Goal: Find specific page/section: Find specific page/section

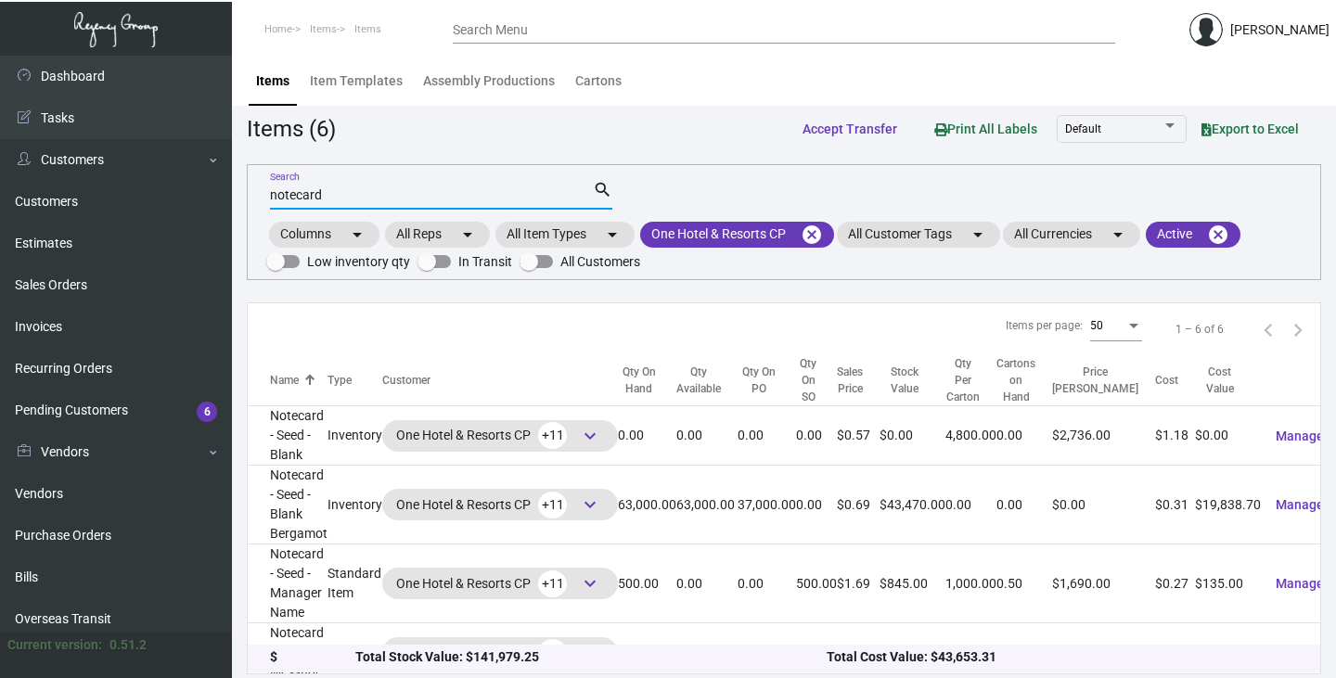
scroll to position [123, 0]
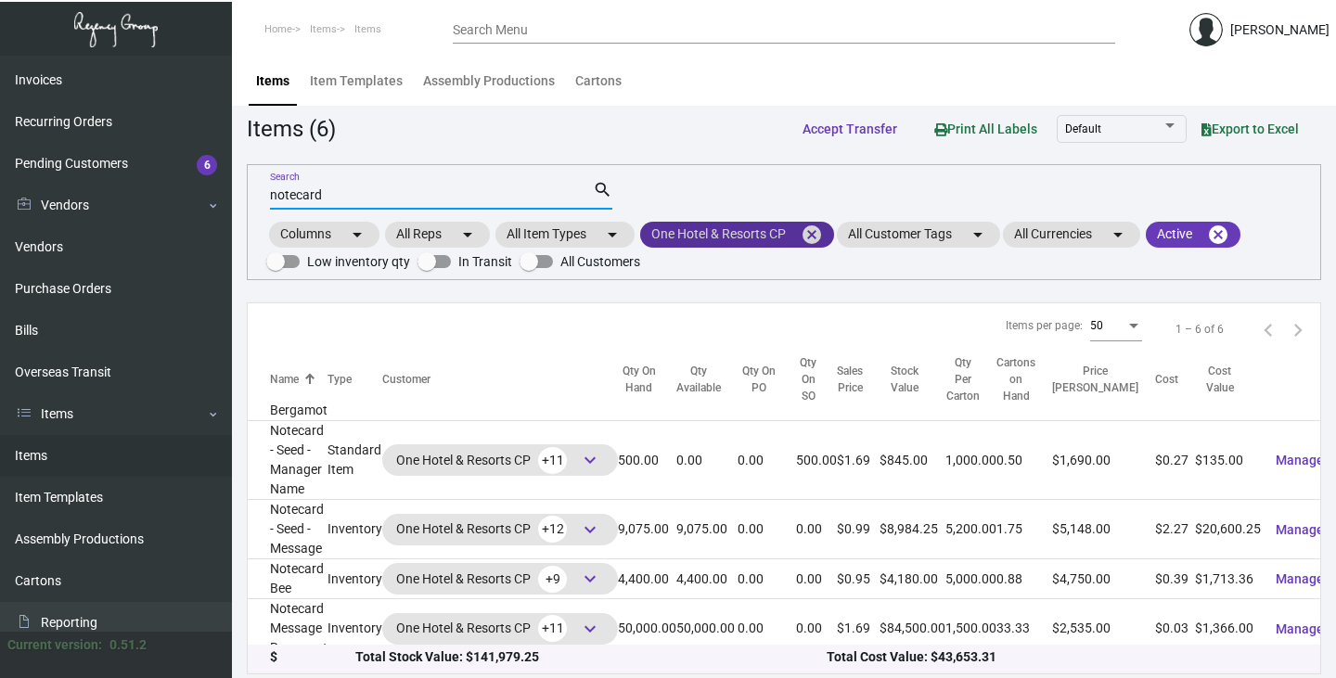
click at [813, 231] on mat-icon "cancel" at bounding box center [812, 235] width 22 height 22
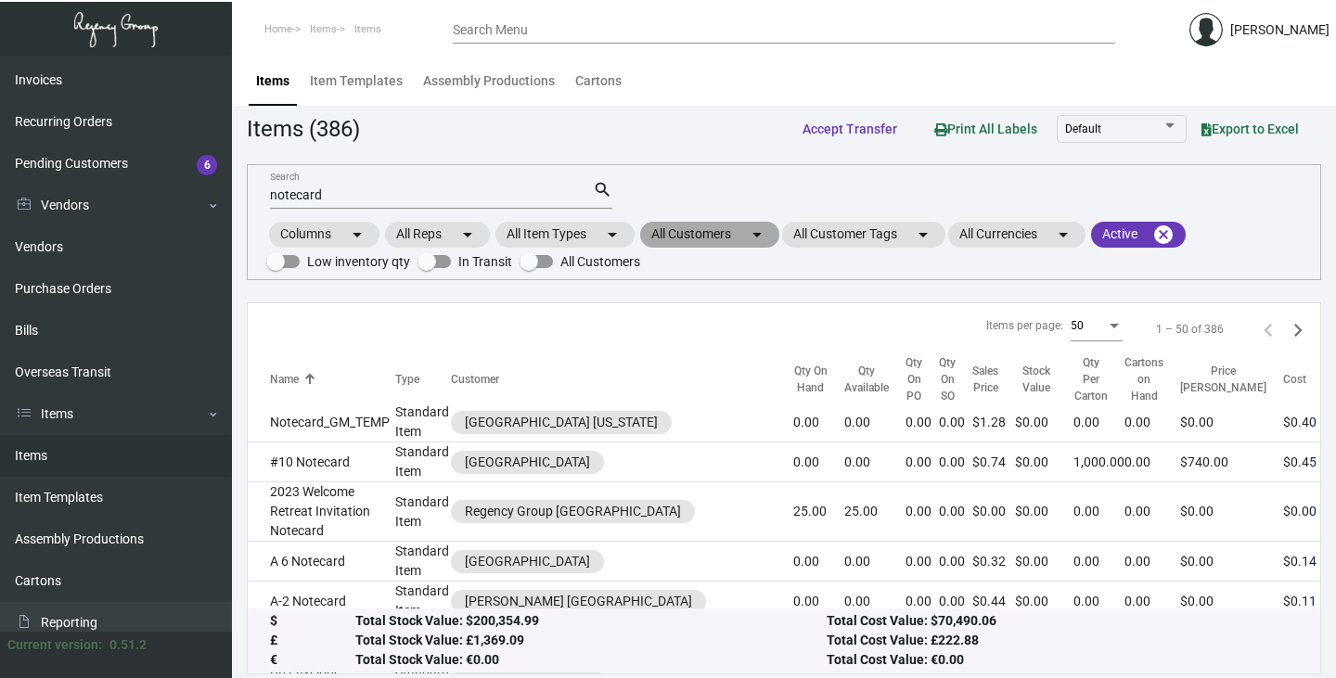
click at [715, 227] on mat-chip "All Customers arrow_drop_down" at bounding box center [709, 235] width 139 height 26
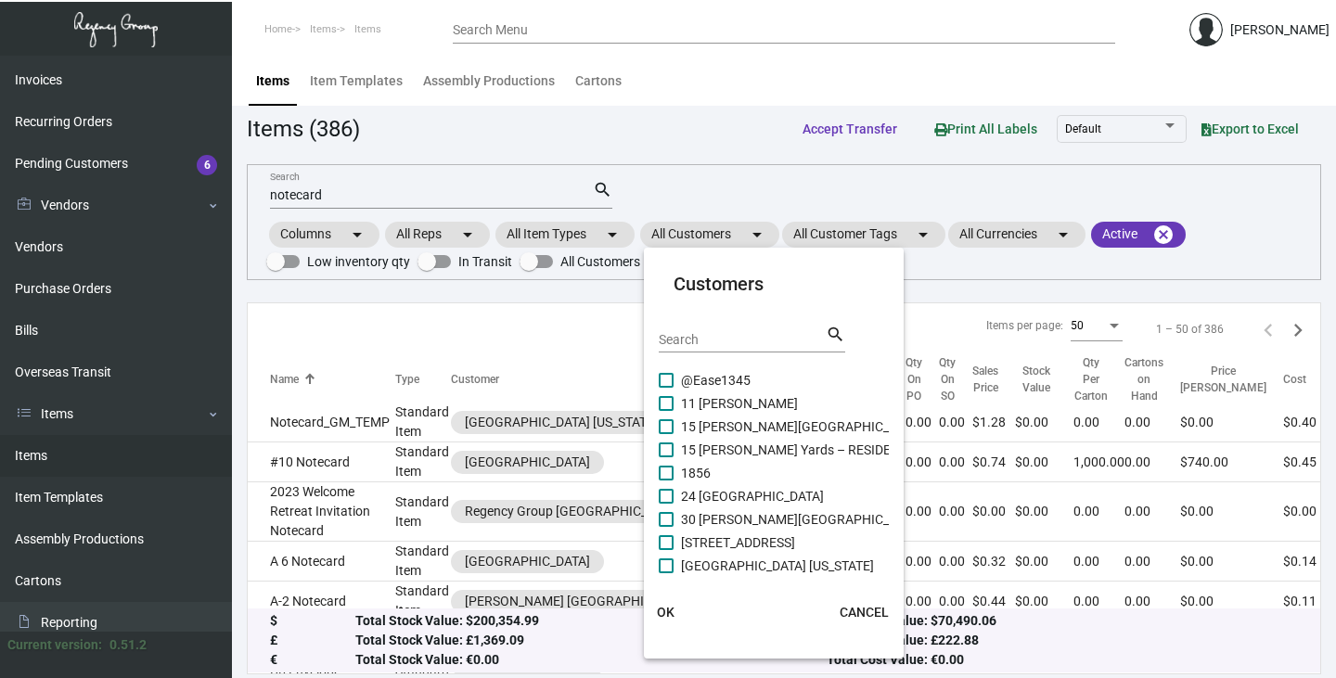
click at [674, 342] on input "Search" at bounding box center [742, 340] width 167 height 15
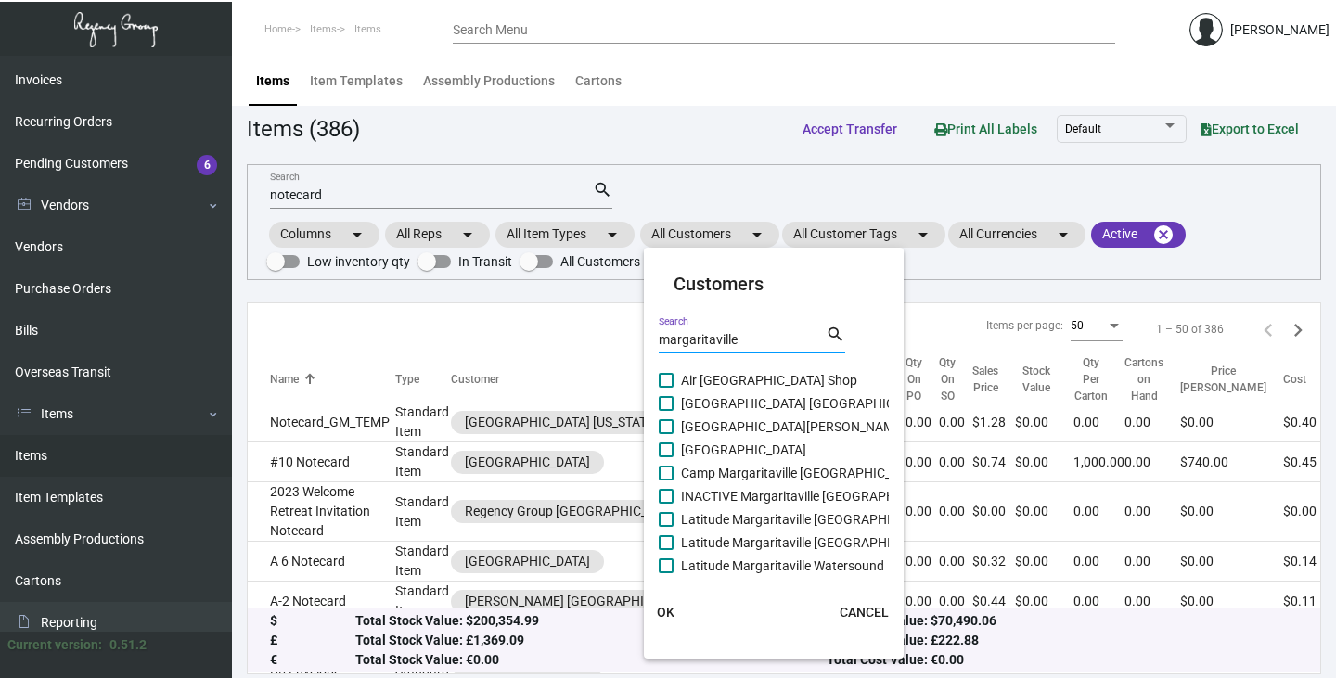
type input "margaritaville"
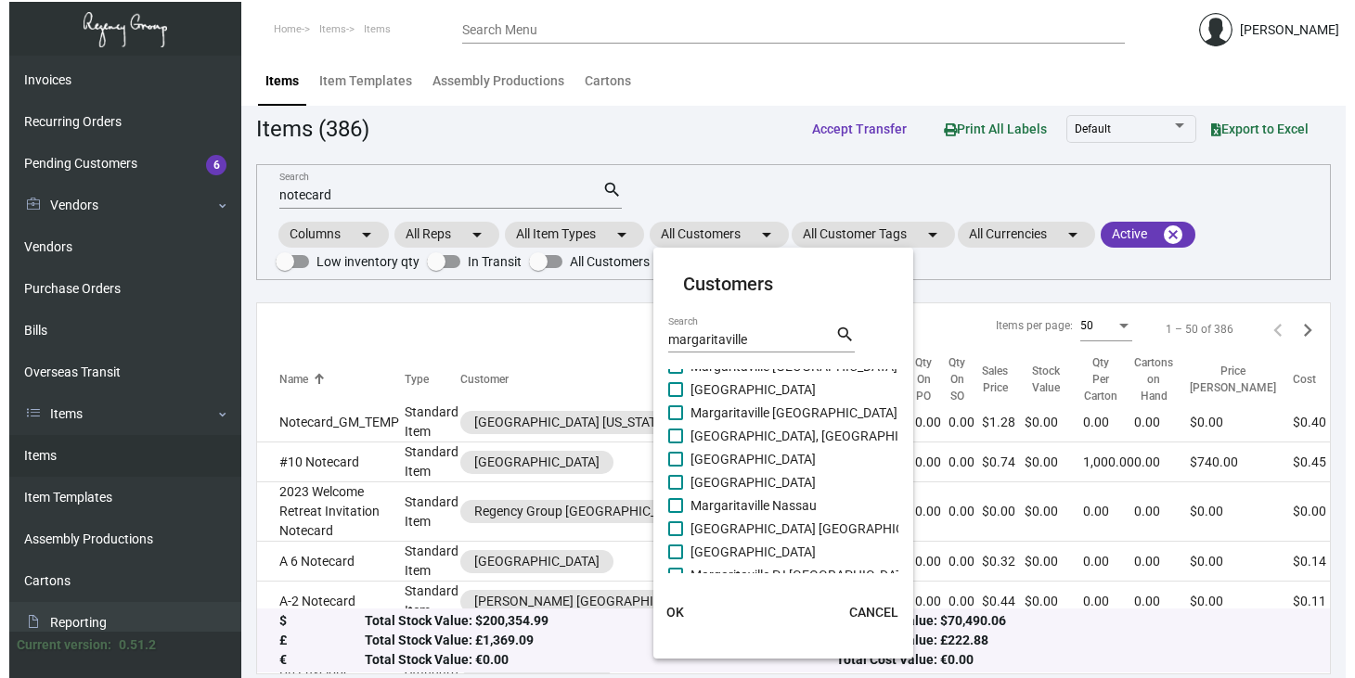
scroll to position [643, 0]
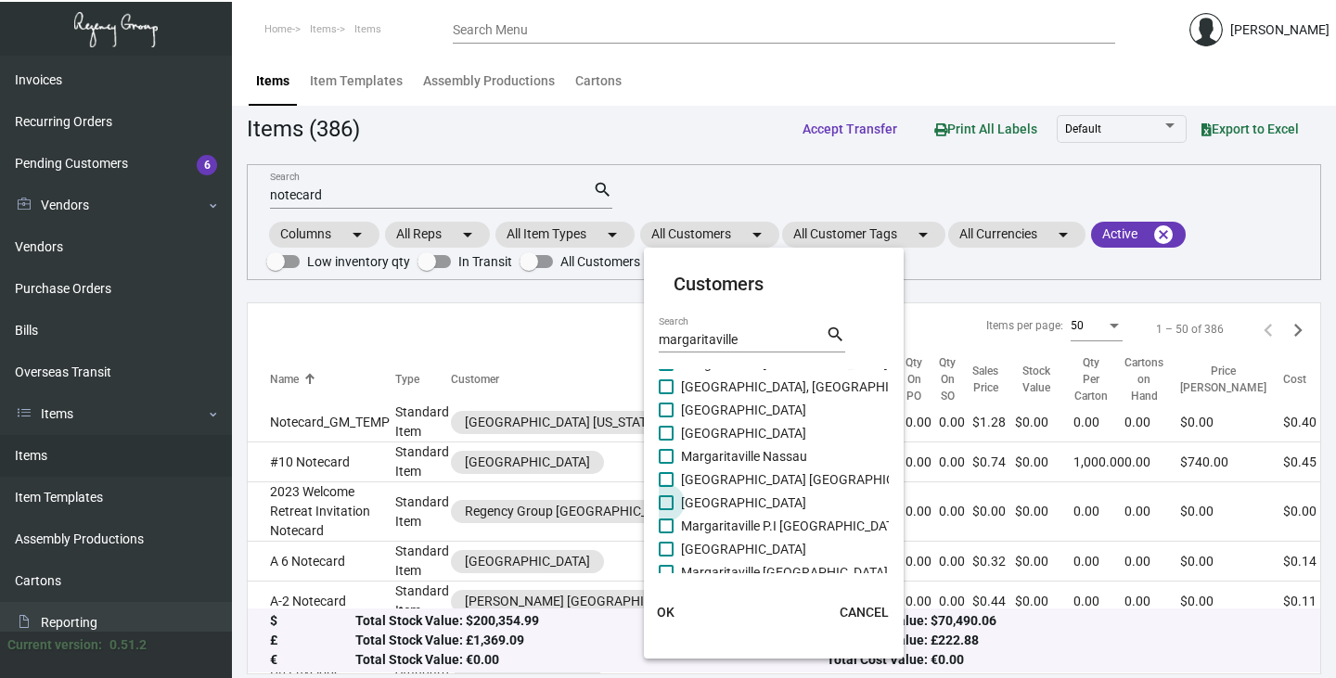
click at [669, 499] on span at bounding box center [666, 502] width 15 height 15
click at [666, 510] on input "[GEOGRAPHIC_DATA]" at bounding box center [665, 510] width 1 height 1
checkbox input "true"
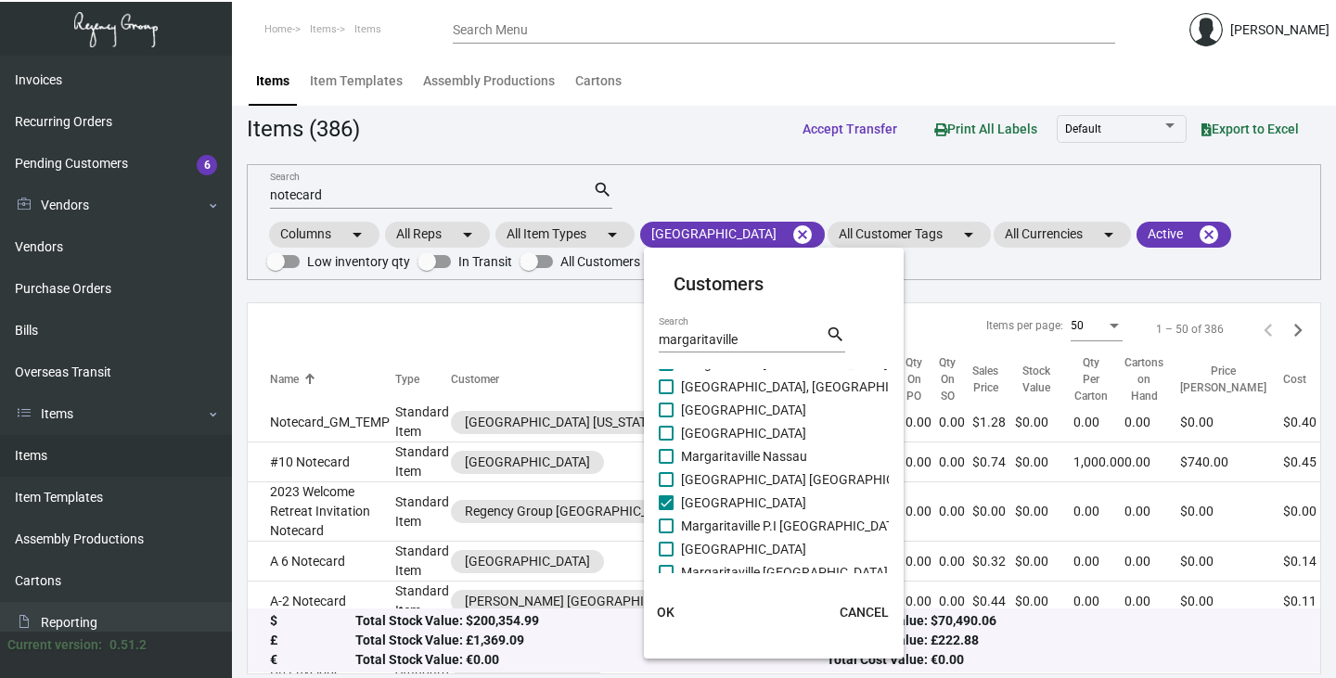
click at [668, 612] on span "OK" at bounding box center [666, 612] width 18 height 15
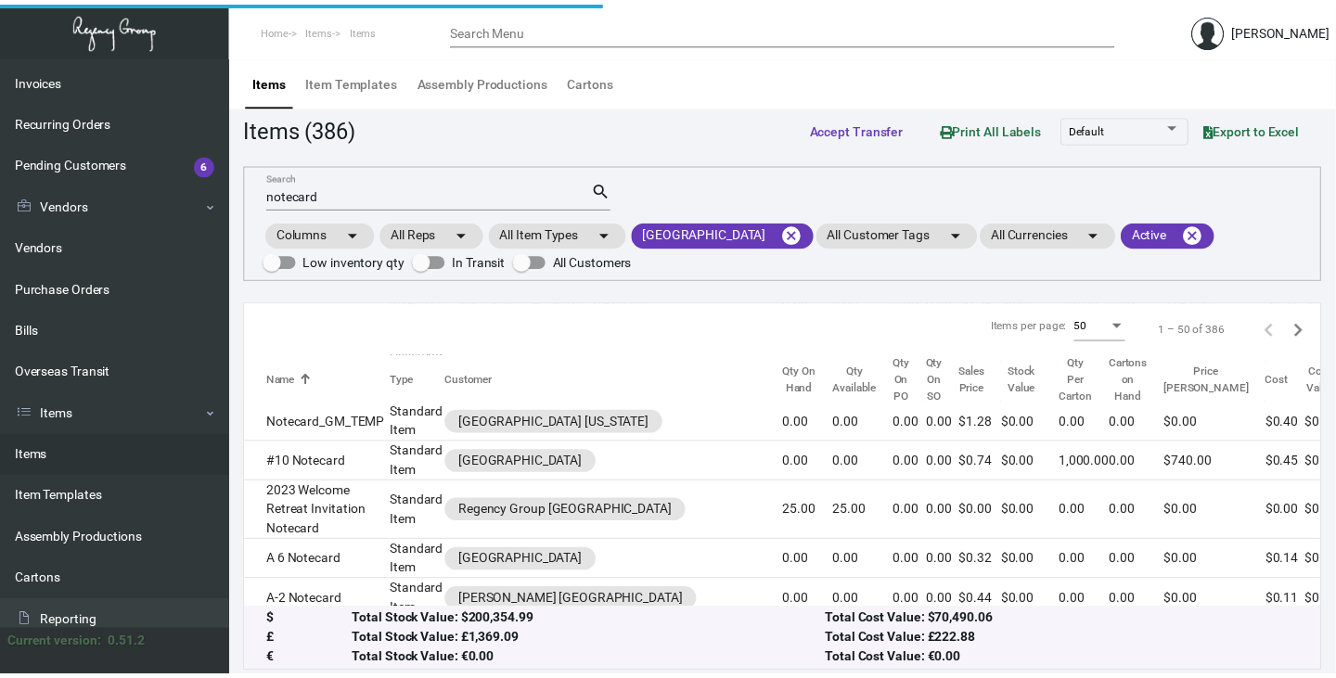
scroll to position [0, 0]
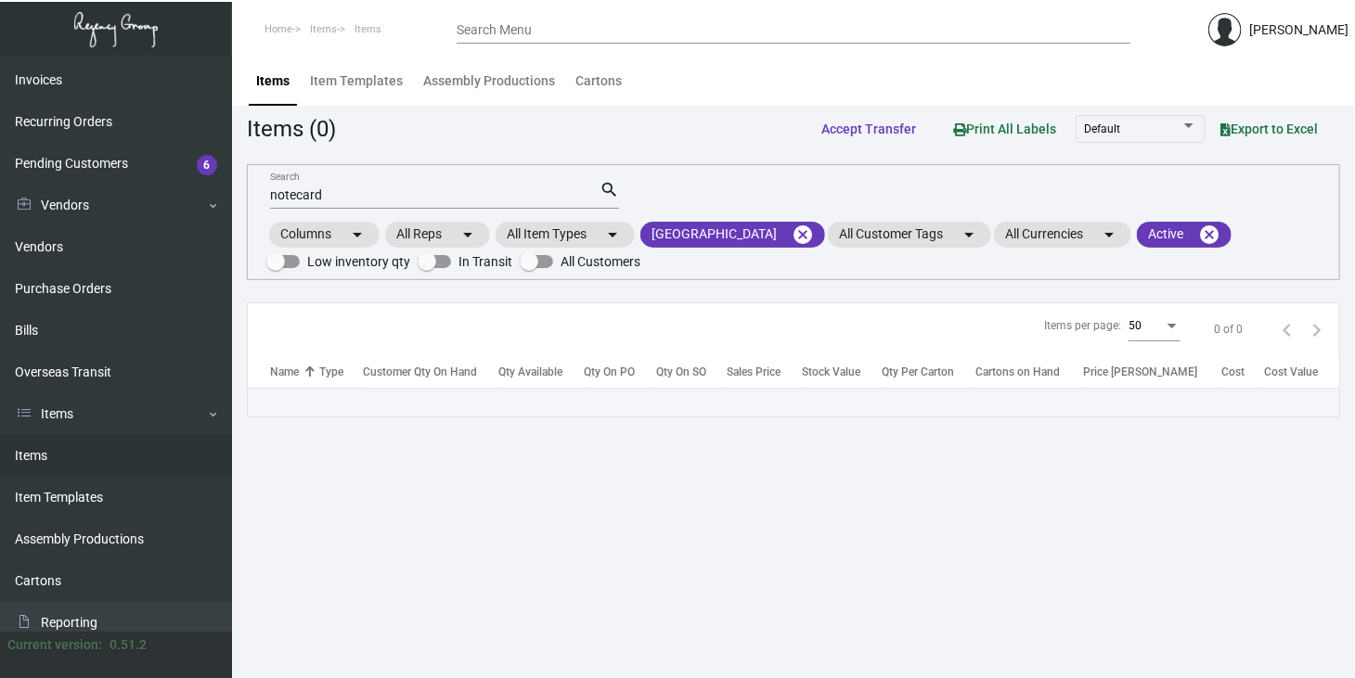
click at [348, 195] on input "notecard" at bounding box center [434, 195] width 329 height 15
type input "n"
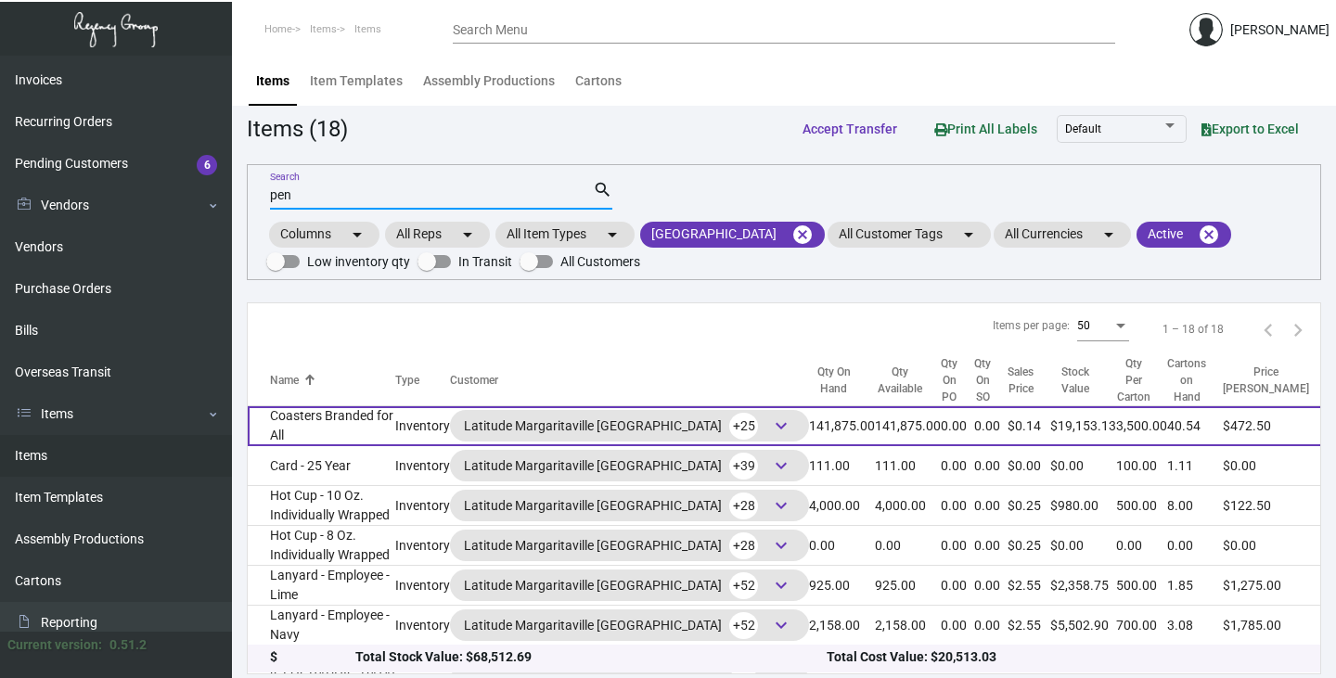
click at [770, 432] on span "keyboard_arrow_down" at bounding box center [781, 426] width 22 height 22
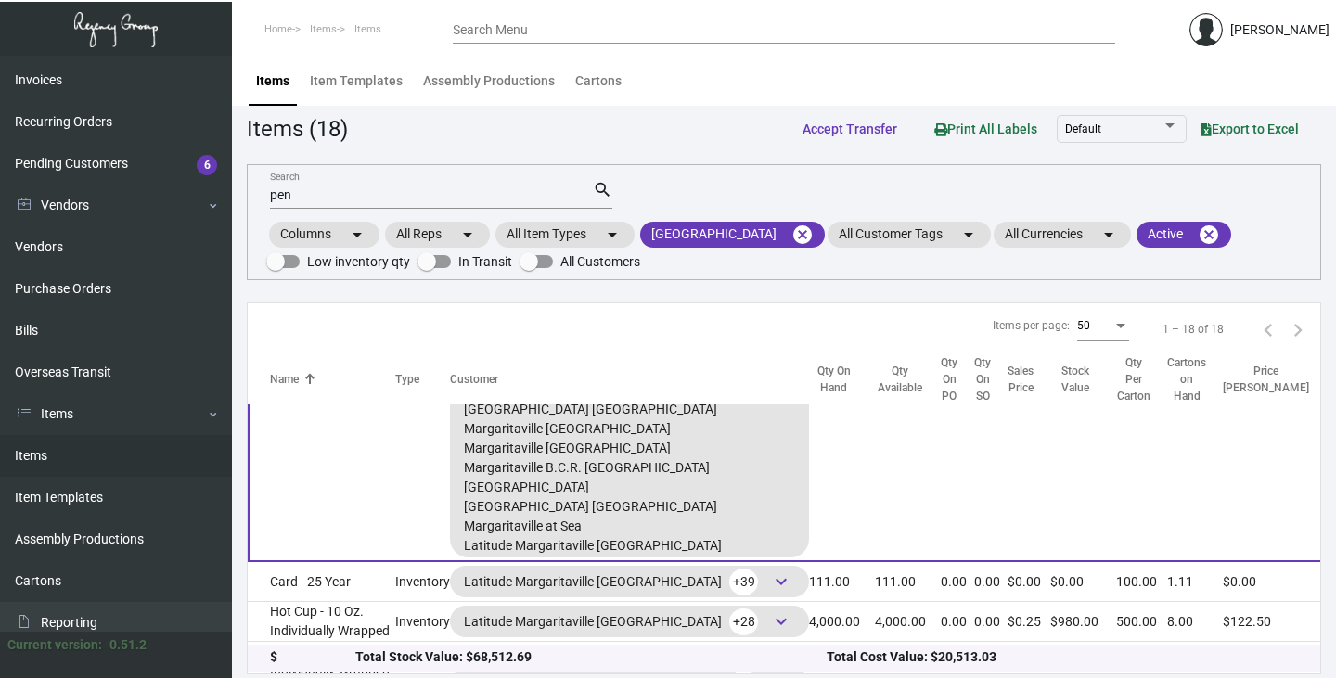
scroll to position [495, 0]
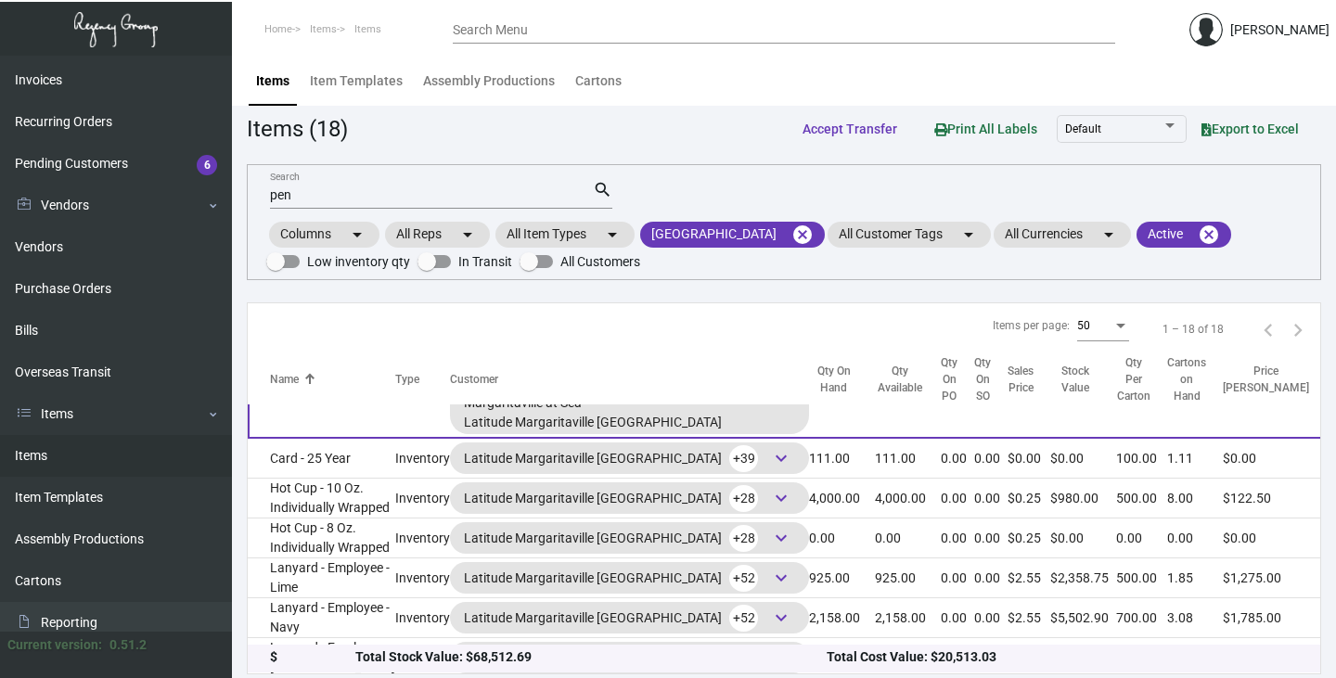
click at [639, 419] on div "Latitude Margaritaville [GEOGRAPHIC_DATA]" at bounding box center [629, 422] width 331 height 19
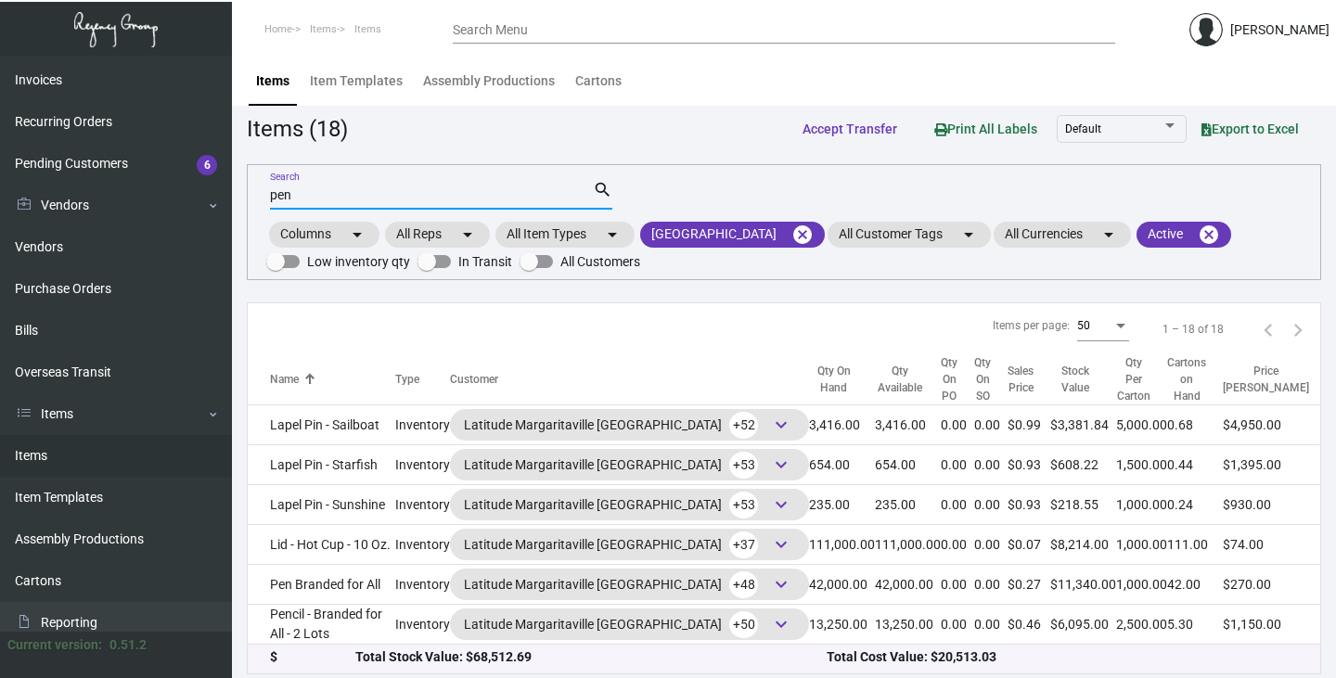
click at [311, 199] on input "pen" at bounding box center [431, 195] width 323 height 15
type input "p"
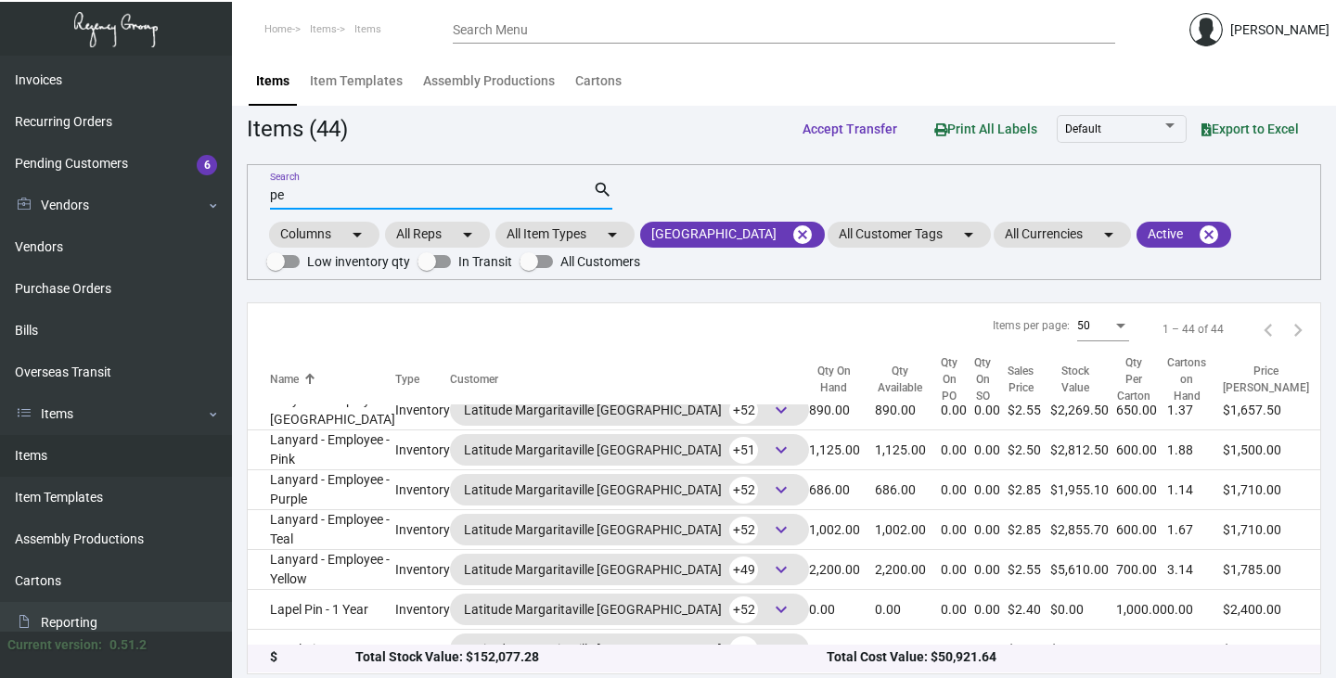
type input "pen"
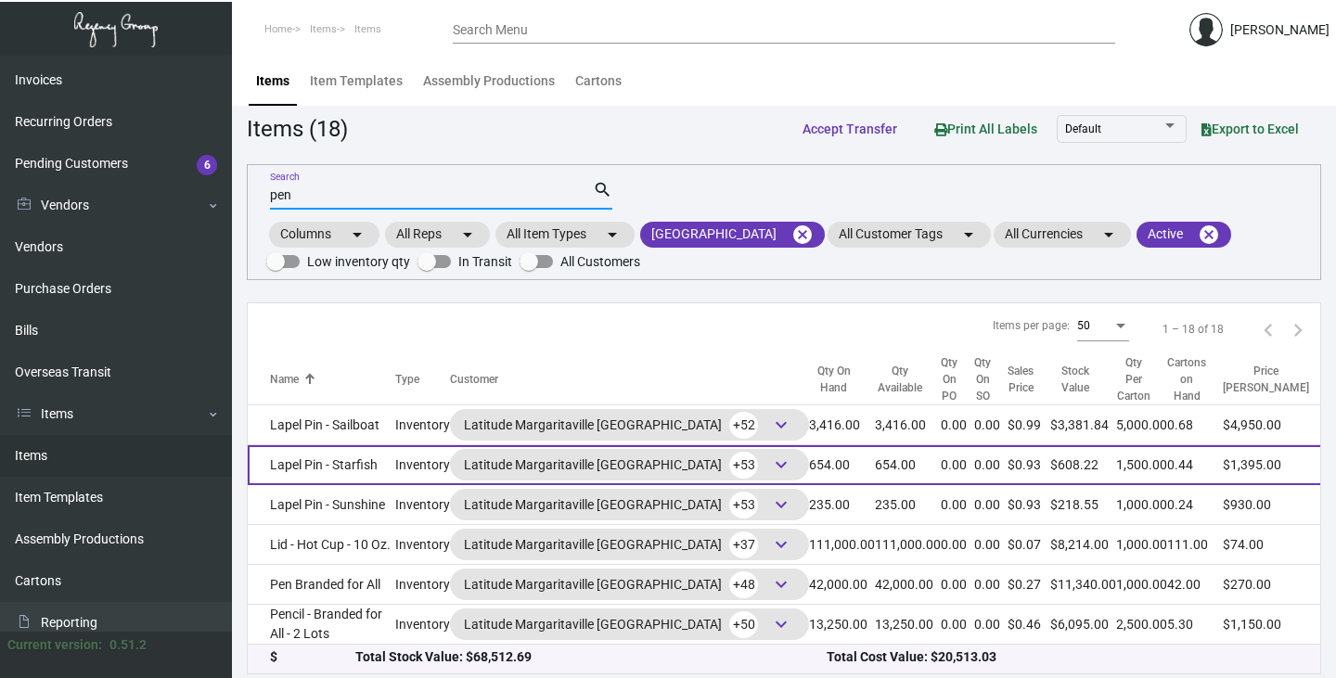
scroll to position [742, 0]
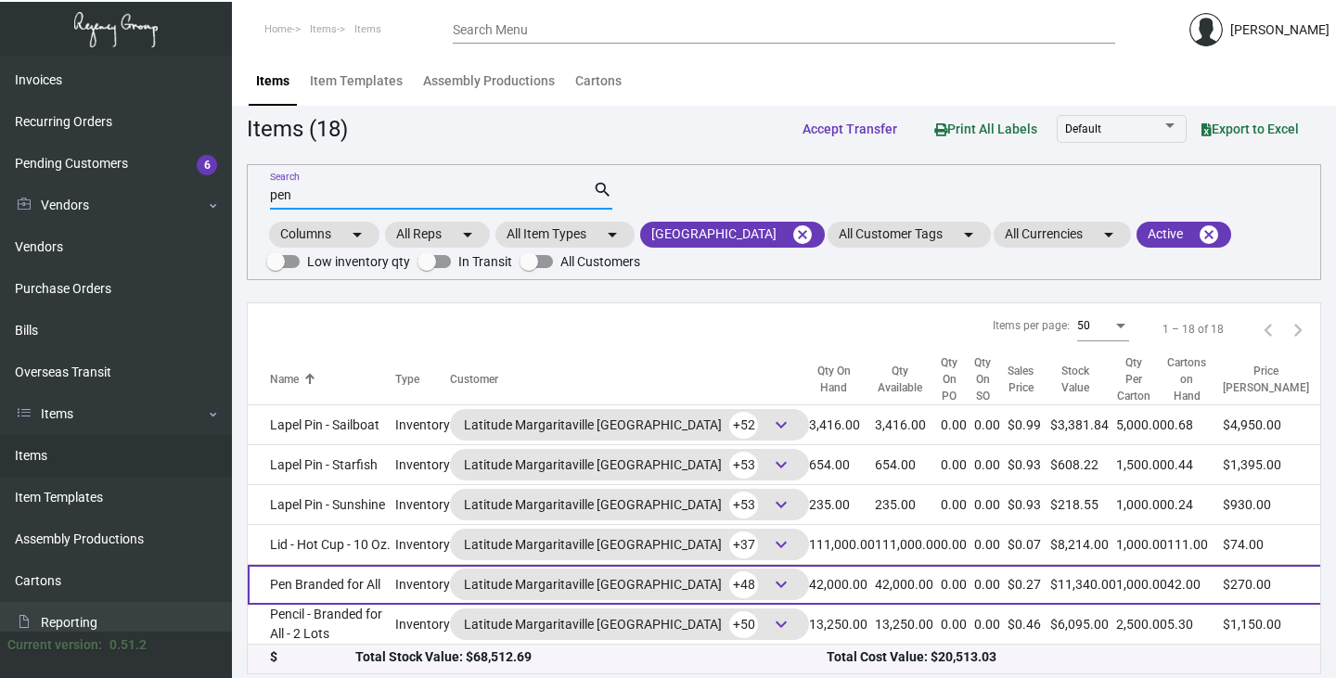
click at [770, 573] on span "keyboard_arrow_down" at bounding box center [781, 584] width 22 height 22
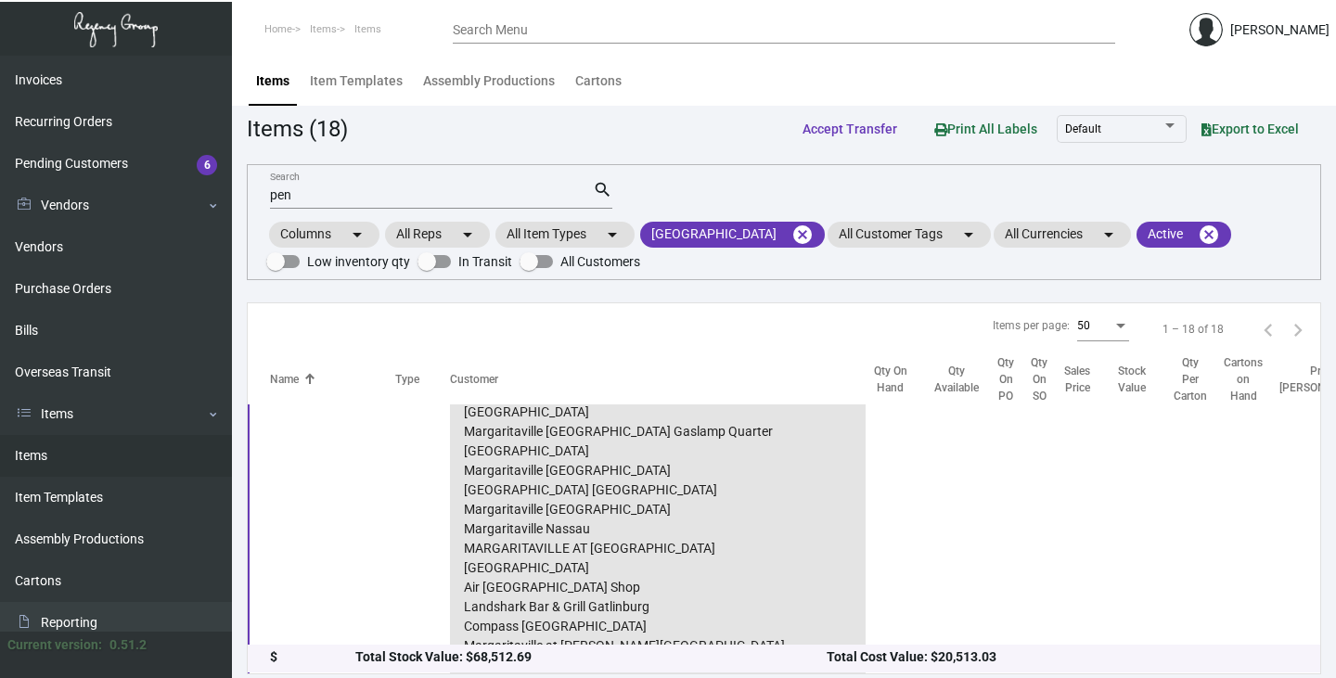
scroll to position [866, 0]
